Goal: Information Seeking & Learning: Learn about a topic

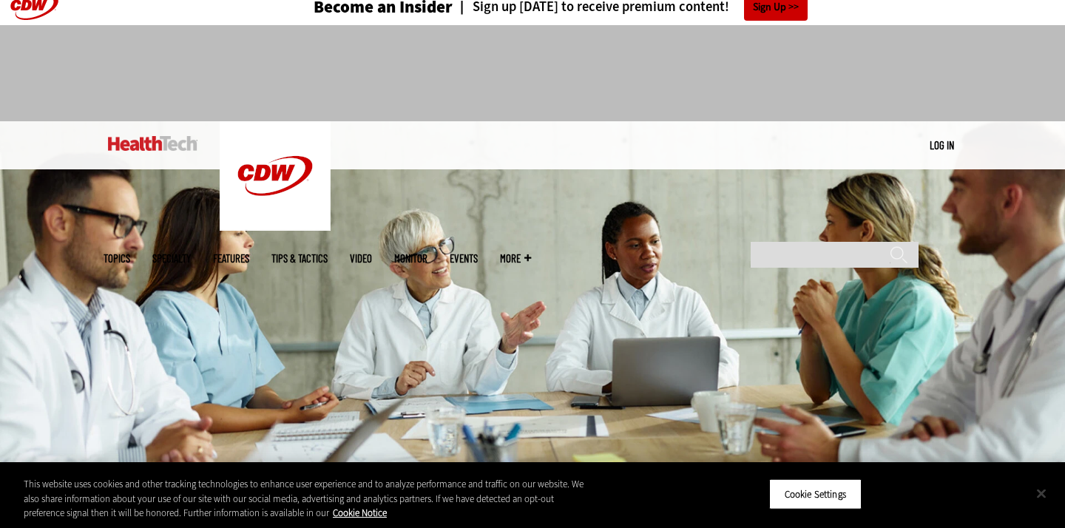
click at [1045, 498] on button "Close" at bounding box center [1041, 493] width 33 height 33
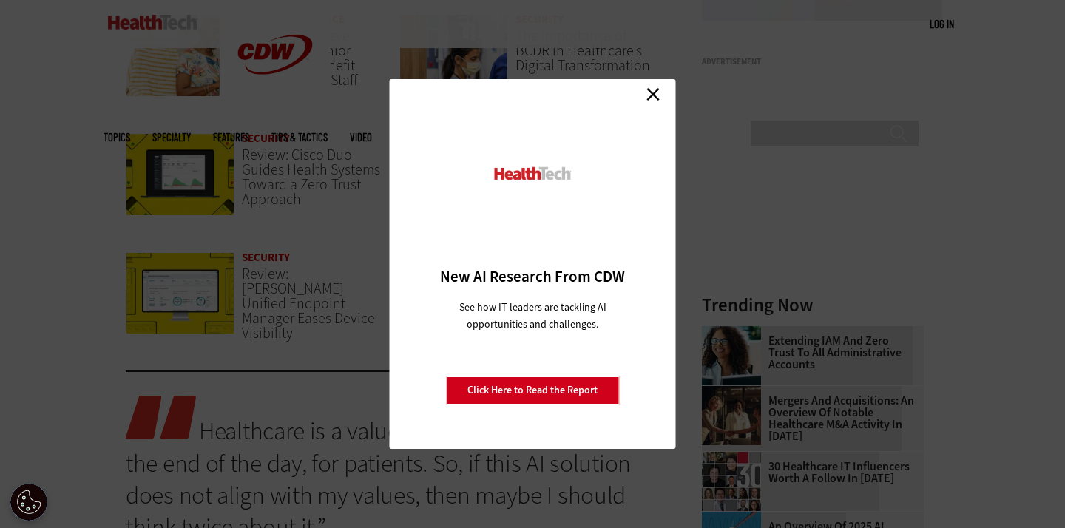
scroll to position [840, 0]
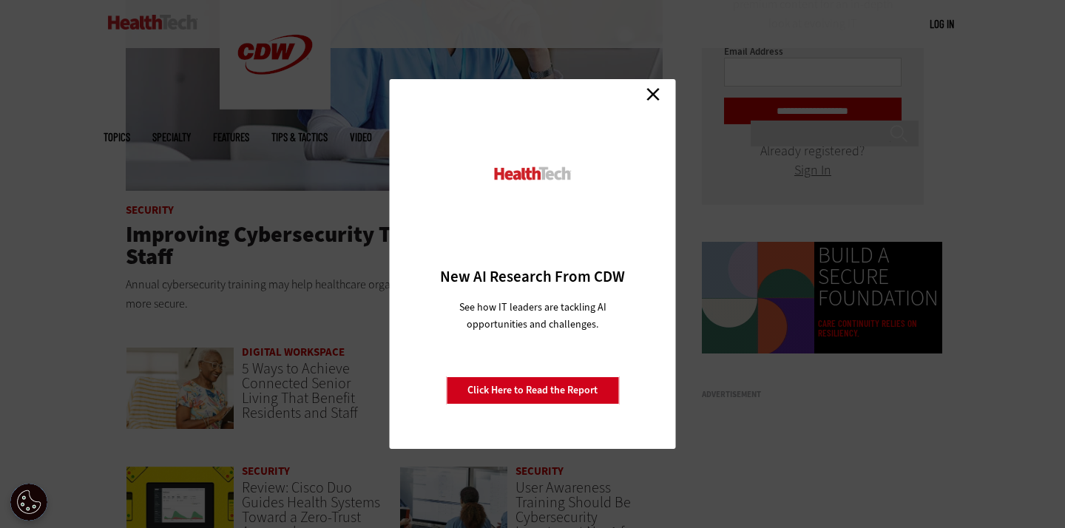
click at [652, 91] on link "Close" at bounding box center [653, 94] width 22 height 22
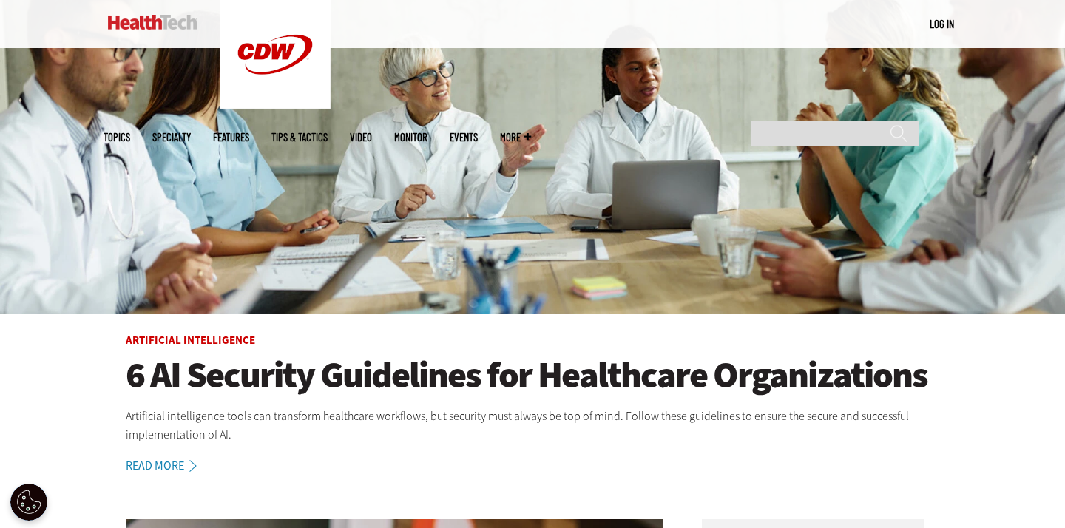
scroll to position [206, 0]
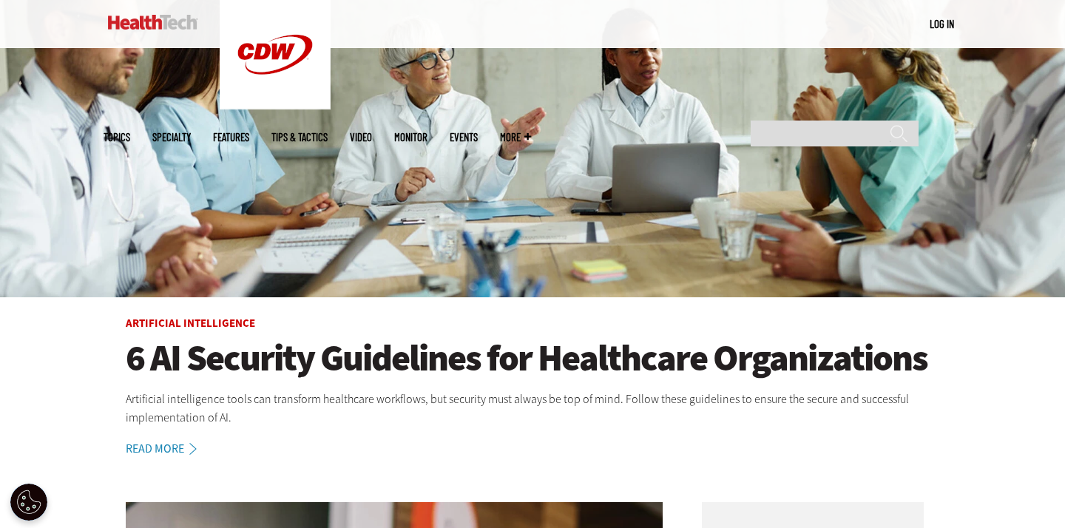
click at [75, 352] on div "Artificial Intelligence 6 AI Security Guidelines for Healthcare Organizations A…" at bounding box center [532, 192] width 1065 height 530
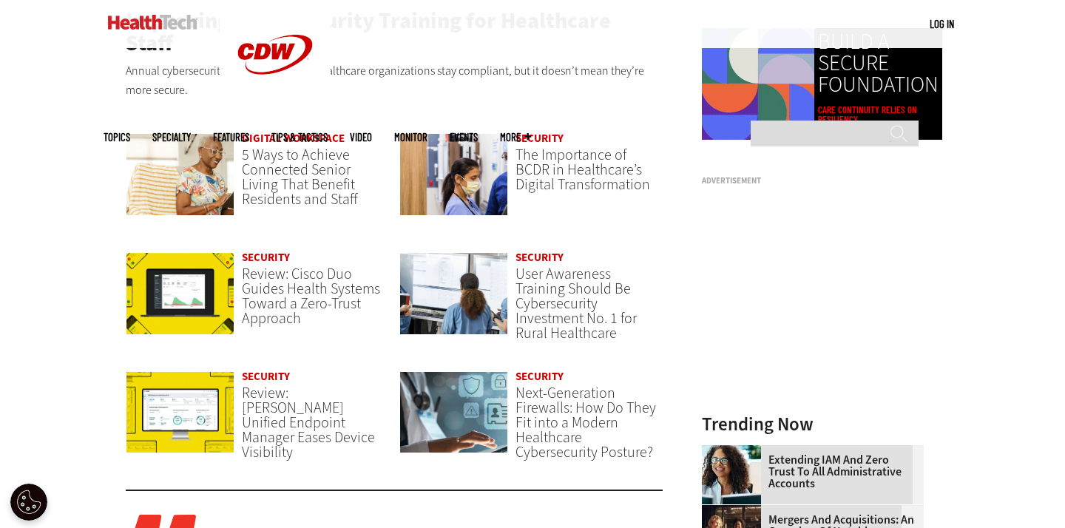
scroll to position [1056, 0]
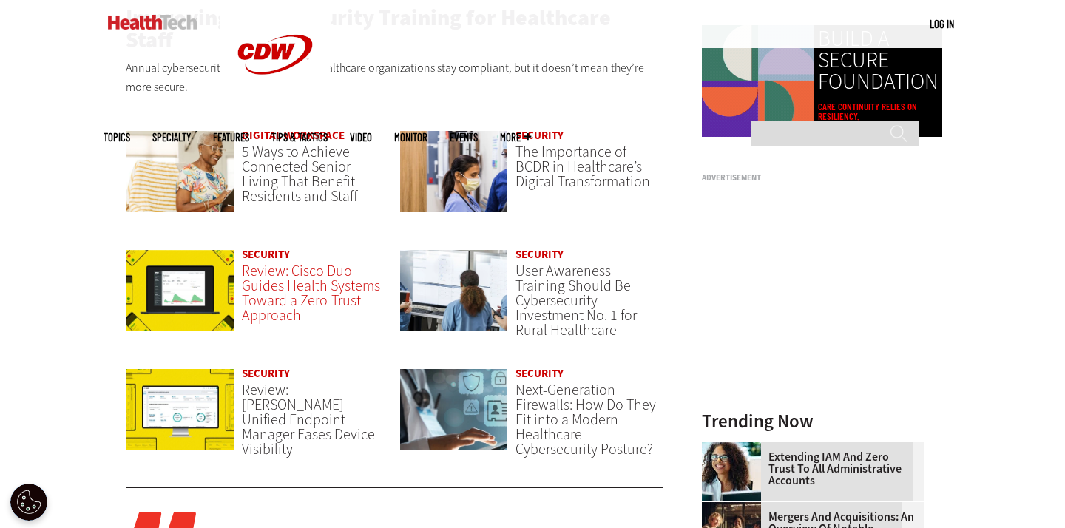
click at [301, 268] on span "Review: Cisco Duo Guides Health Systems Toward a Zero-Trust Approach" at bounding box center [311, 293] width 138 height 64
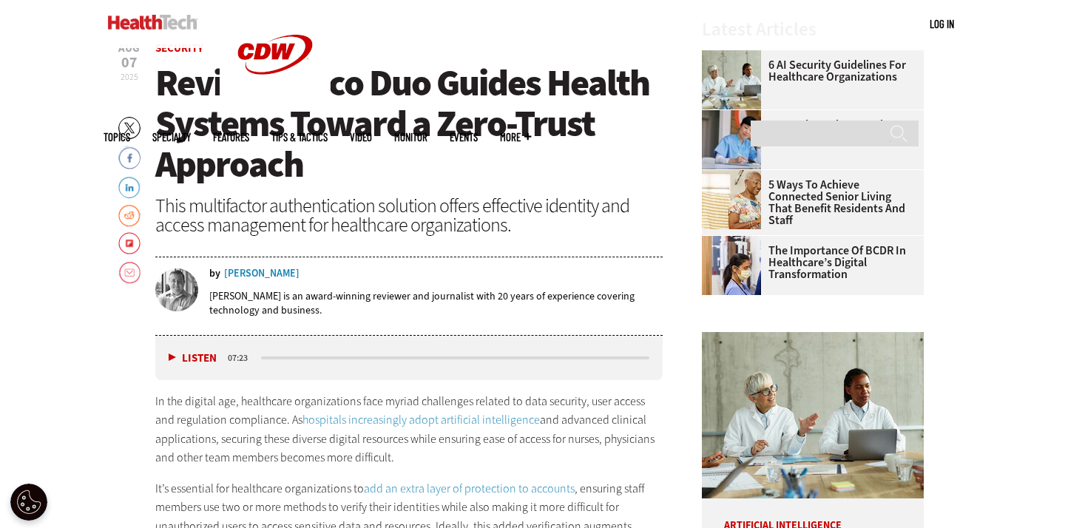
scroll to position [553, 0]
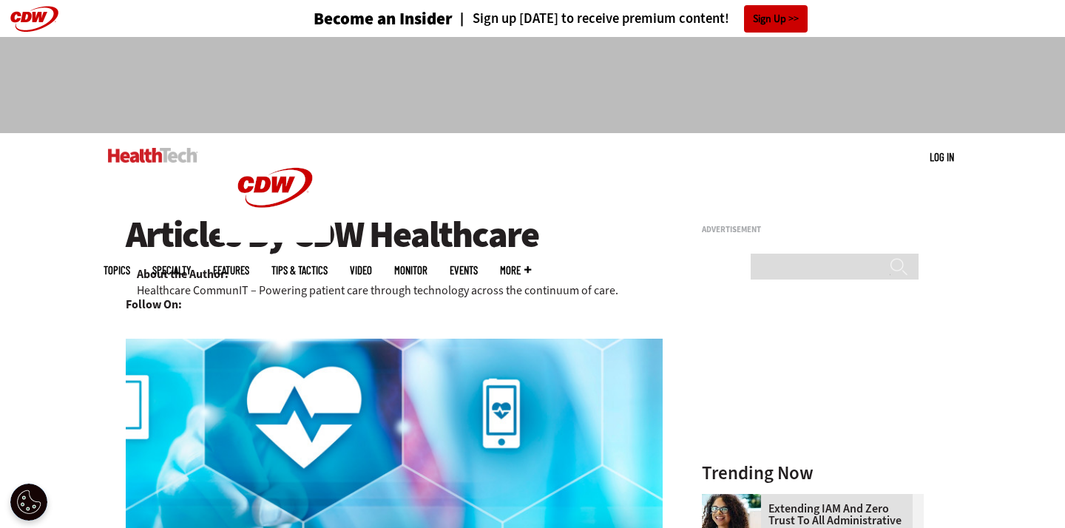
click at [140, 151] on img at bounding box center [153, 155] width 90 height 15
